Goal: Task Accomplishment & Management: Manage account settings

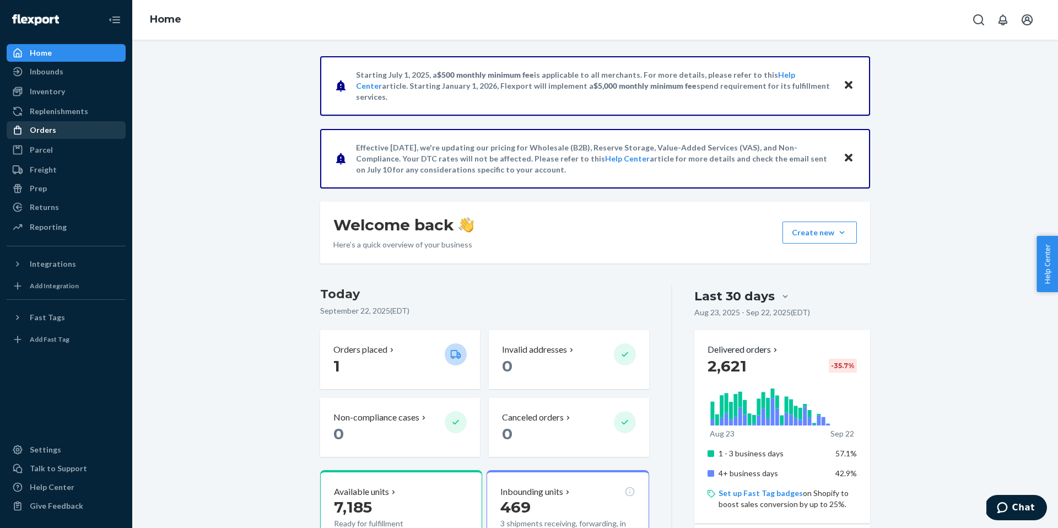
click at [56, 137] on div "Orders" at bounding box center [66, 129] width 117 height 15
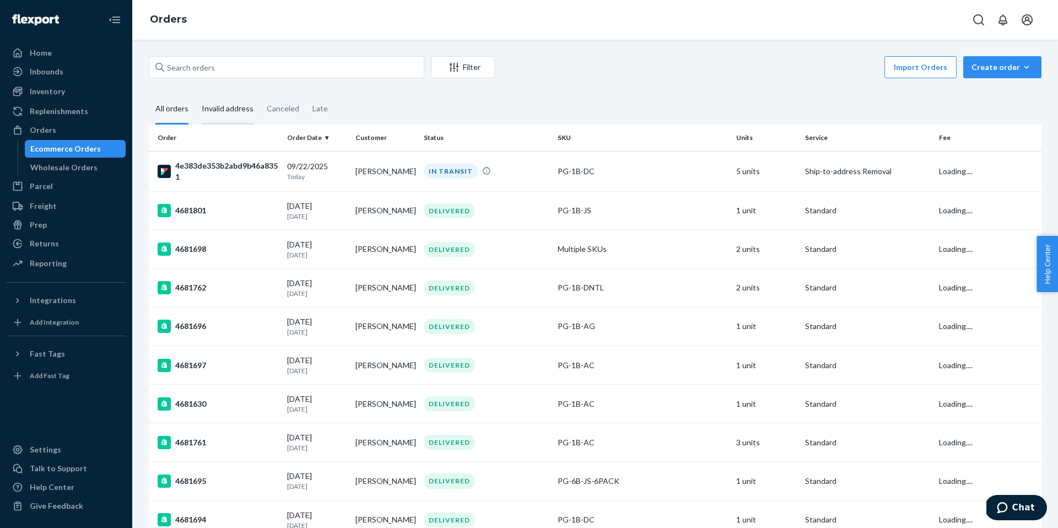
click at [236, 110] on div "Invalid address" at bounding box center [228, 109] width 52 height 30
click at [195, 94] on input "Invalid address" at bounding box center [195, 94] width 0 height 0
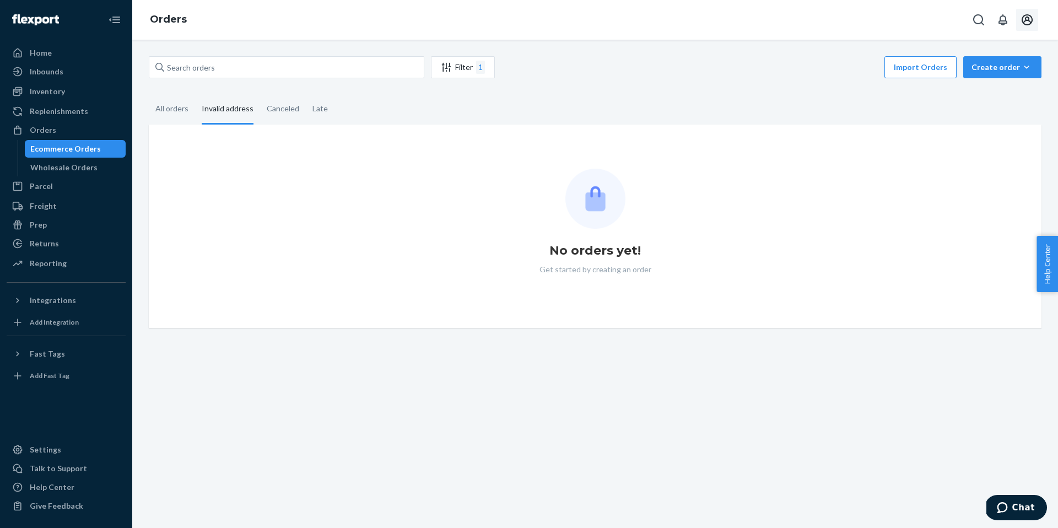
click at [1034, 24] on icon "Open account menu" at bounding box center [1027, 19] width 13 height 13
click at [960, 112] on div "Log out" at bounding box center [1001, 118] width 83 height 20
